Goal: Task Accomplishment & Management: Complete application form

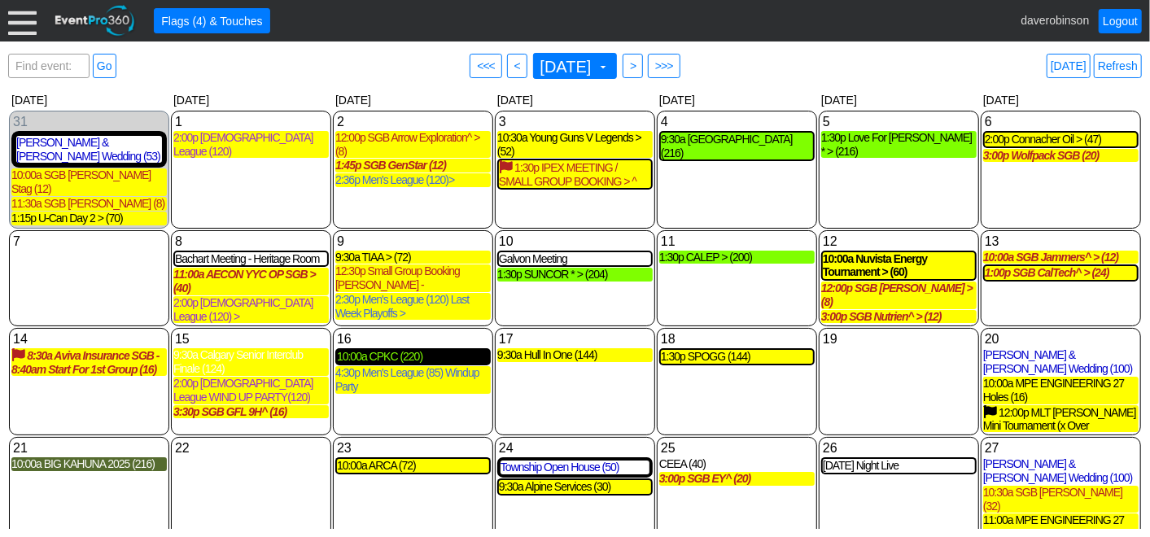
click at [399, 350] on div "10:00a CPKC (220)" at bounding box center [413, 357] width 152 height 14
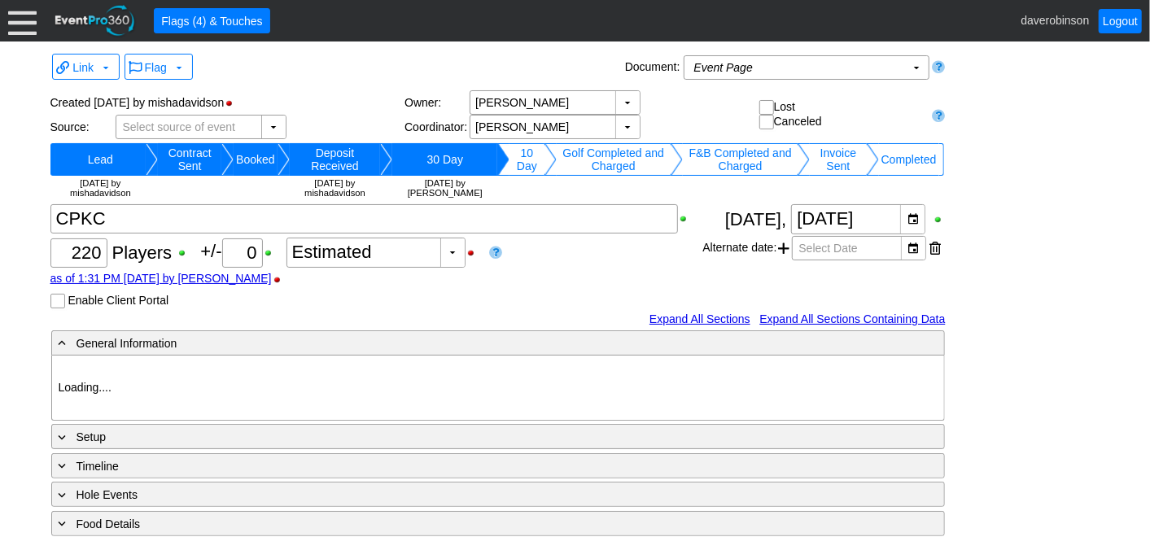
type input "Heritage Pointe Golf Club"
type input "Corporate Tournament"
type input "Scramble"
type input "Shotgun"
type input "Black"
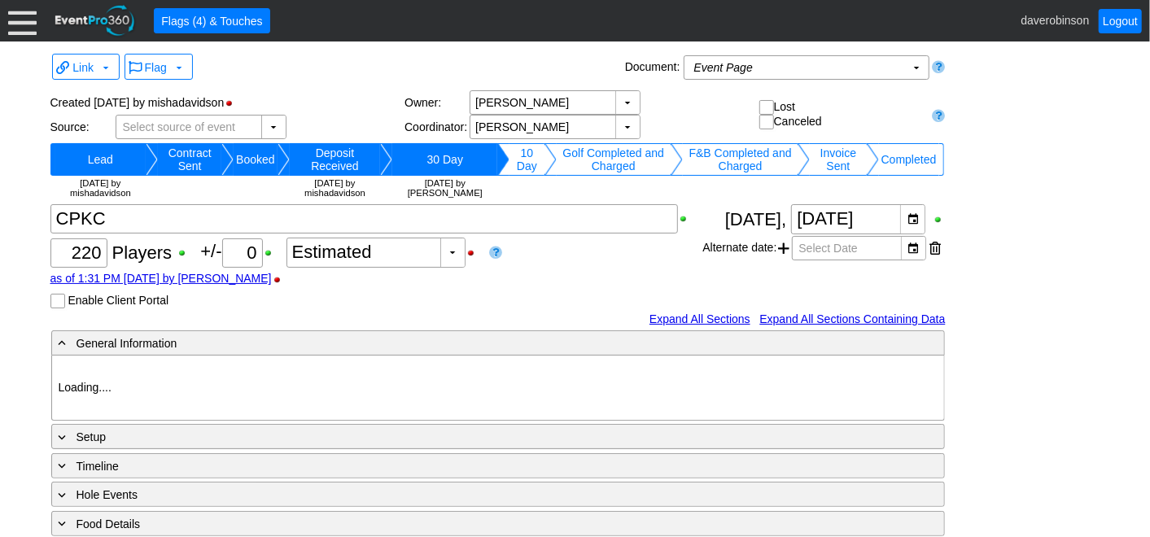
type input "Red"
type input "1115374"
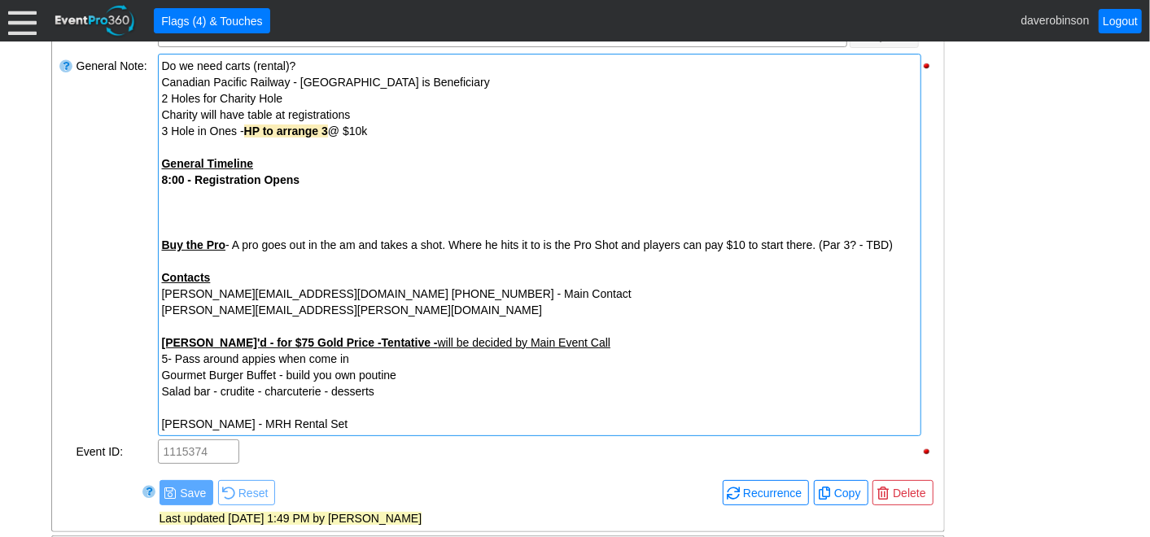
scroll to position [632, 0]
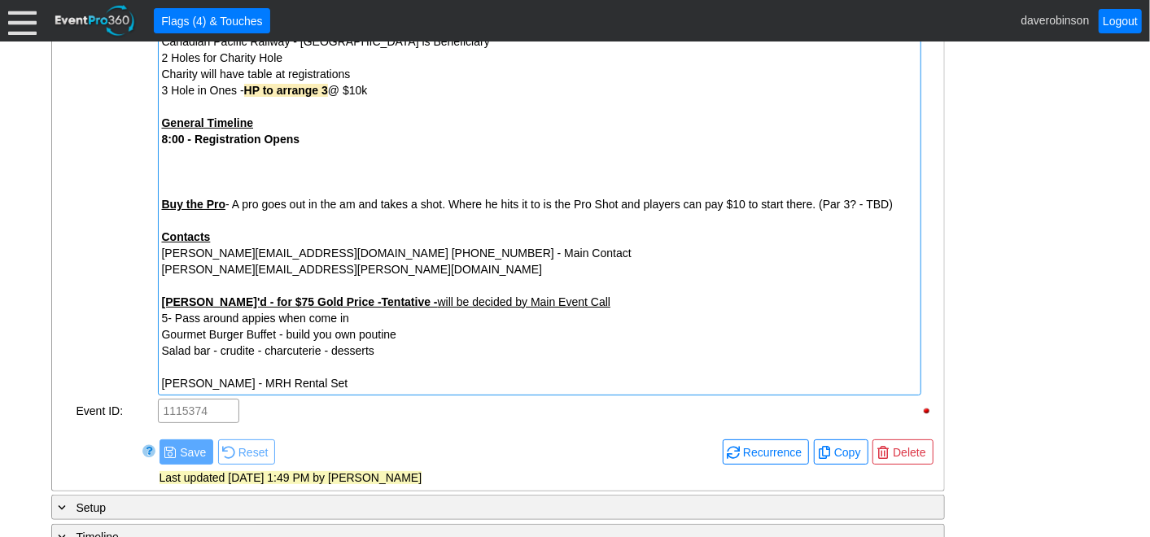
click at [411, 381] on div "[PERSON_NAME] - MRH Rental Set" at bounding box center [539, 383] width 755 height 16
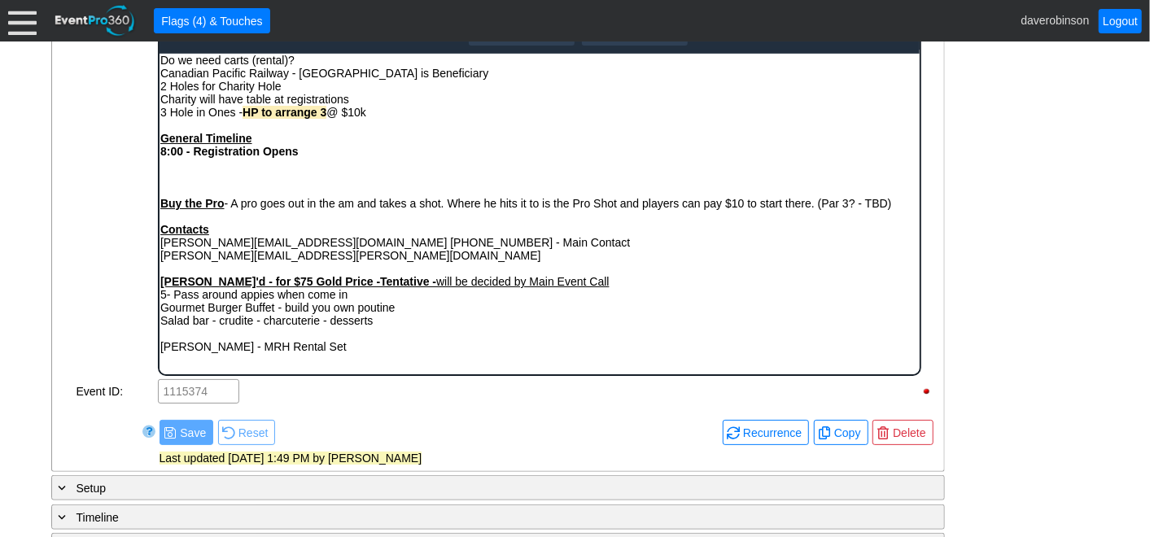
scroll to position [0, 0]
click at [338, 346] on div "[PERSON_NAME] - MRH Rental Set" at bounding box center [538, 345] width 758 height 13
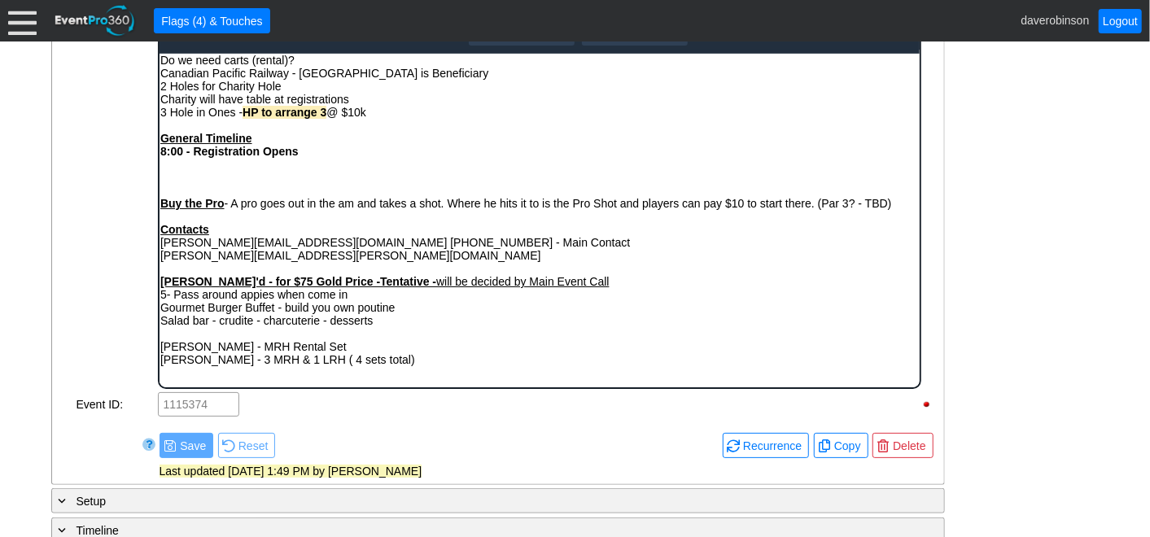
click at [75, 320] on div "General Note:" at bounding box center [115, 200] width 81 height 379
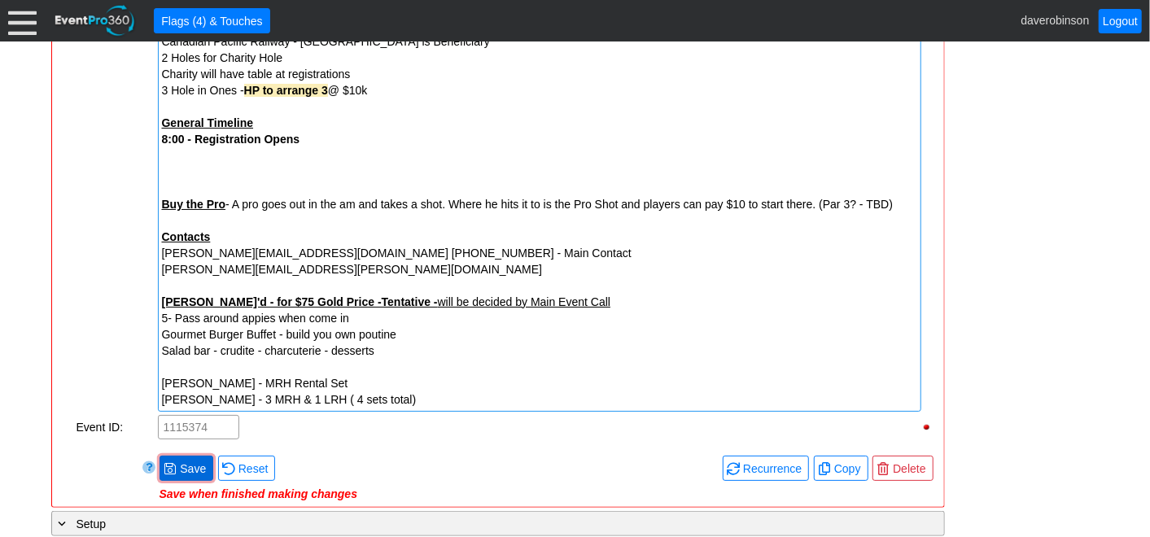
click at [164, 467] on span at bounding box center [170, 468] width 13 height 13
